Goal: Use online tool/utility: Utilize a website feature to perform a specific function

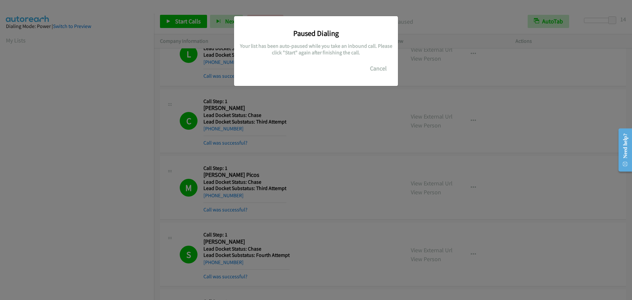
scroll to position [69, 0]
click at [164, 71] on button "Cancel" at bounding box center [378, 68] width 29 height 13
drag, startPoint x: 361, startPoint y: 67, endPoint x: 373, endPoint y: 68, distance: 11.3
click at [164, 68] on div "Paused Dialing Your list has been auto-paused while you take an inbound call. P…" at bounding box center [316, 48] width 154 height 54
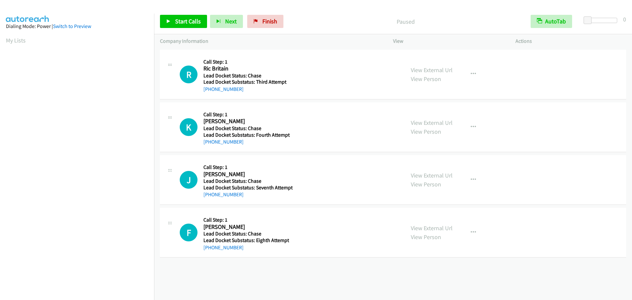
click at [189, 14] on div "Start Calls Pause Next Finish Paused AutoTab AutoTab 0" at bounding box center [393, 21] width 478 height 25
click at [187, 18] on span "Start Calls" at bounding box center [188, 21] width 26 height 8
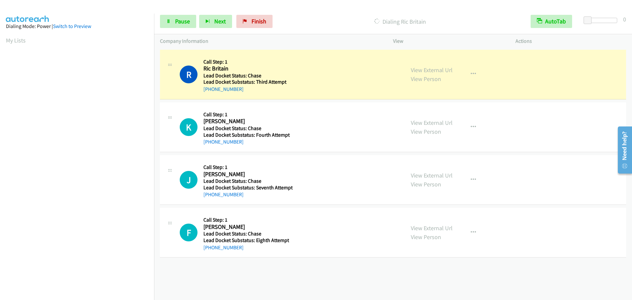
scroll to position [69, 0]
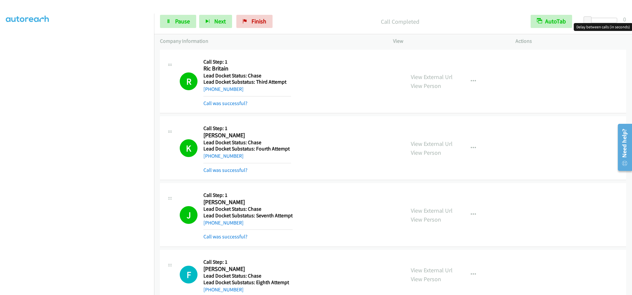
click at [616, 21] on div at bounding box center [602, 20] width 30 height 5
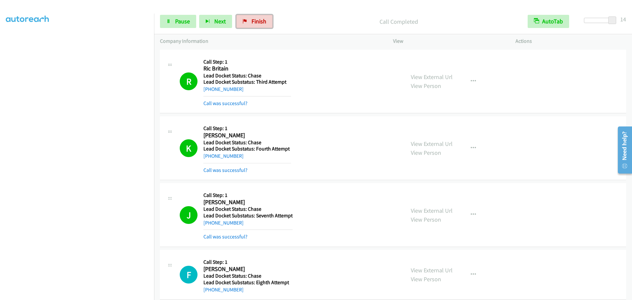
drag, startPoint x: 244, startPoint y: 27, endPoint x: 336, endPoint y: 21, distance: 92.4
click at [244, 27] on link "Finish" at bounding box center [255, 21] width 36 height 13
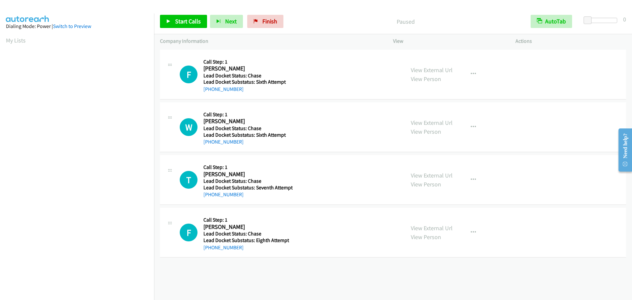
scroll to position [70, 0]
click at [181, 22] on span "Start Calls" at bounding box center [188, 21] width 26 height 8
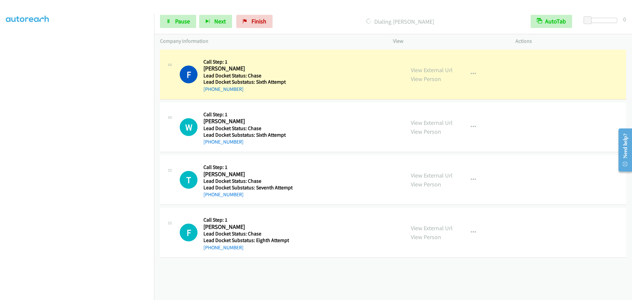
scroll to position [69, 0]
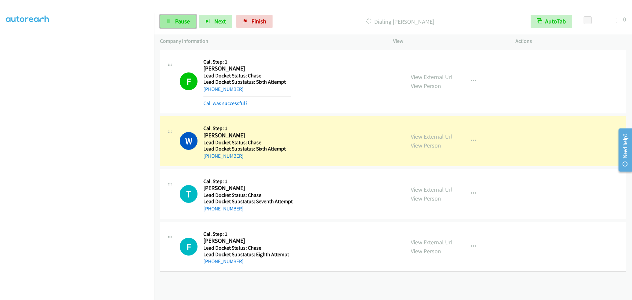
click at [180, 27] on link "Pause" at bounding box center [178, 21] width 36 height 13
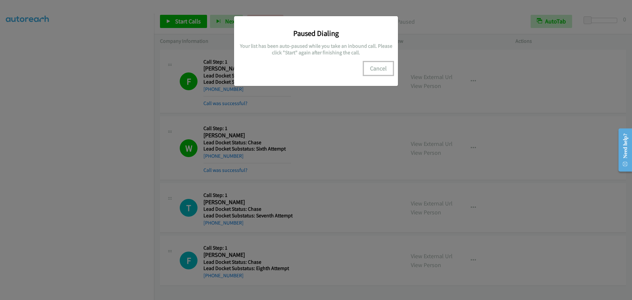
click at [375, 65] on button "Cancel" at bounding box center [378, 68] width 29 height 13
drag, startPoint x: 130, startPoint y: 182, endPoint x: 236, endPoint y: 147, distance: 110.9
click at [131, 182] on div "Paused Dialing Your list has been auto-paused while you take an inbound call. P…" at bounding box center [316, 153] width 632 height 294
